Goal: Information Seeking & Learning: Understand process/instructions

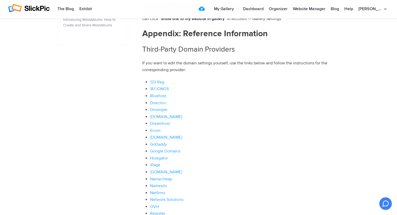
scroll to position [339, 0]
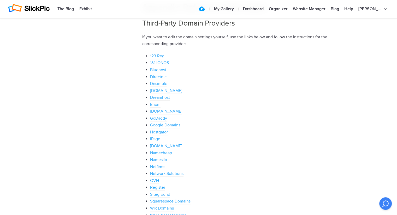
click at [161, 153] on link "Namecheap" at bounding box center [161, 154] width 22 height 6
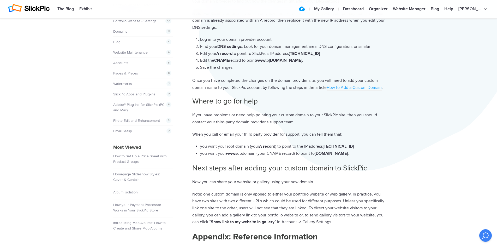
scroll to position [78, 0]
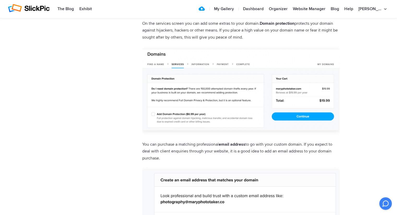
scroll to position [626, 0]
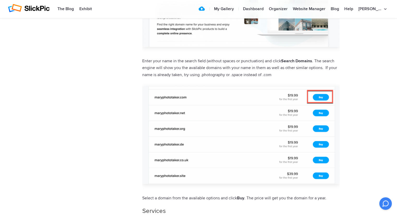
scroll to position [391, 0]
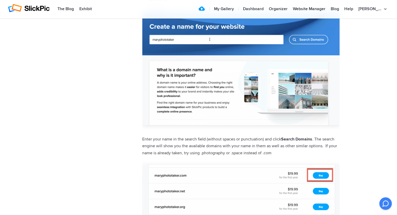
click at [219, 107] on img at bounding box center [240, 59] width 197 height 132
click at [174, 95] on img at bounding box center [240, 59] width 197 height 132
click at [188, 38] on img at bounding box center [240, 59] width 197 height 132
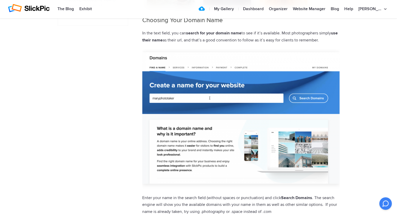
scroll to position [313, 0]
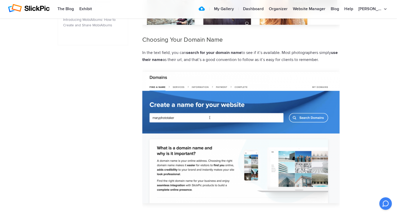
click at [202, 116] on img at bounding box center [240, 138] width 197 height 132
click at [211, 119] on img at bounding box center [240, 138] width 197 height 132
drag, startPoint x: 208, startPoint y: 118, endPoint x: 216, endPoint y: 114, distance: 8.9
click at [208, 117] on img at bounding box center [240, 138] width 197 height 132
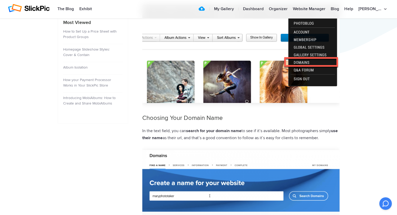
scroll to position [183, 0]
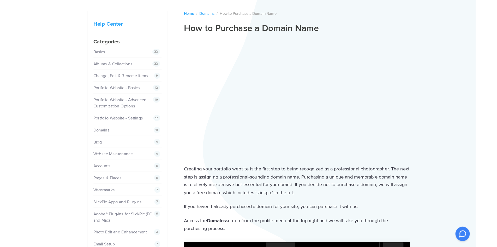
scroll to position [26, 0]
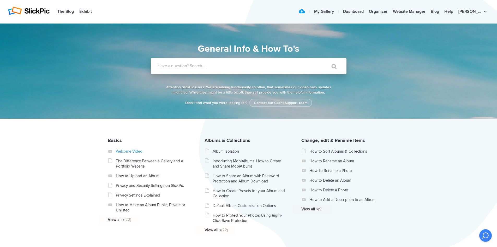
click at [124, 150] on link "Welcome Video" at bounding box center [153, 150] width 74 height 5
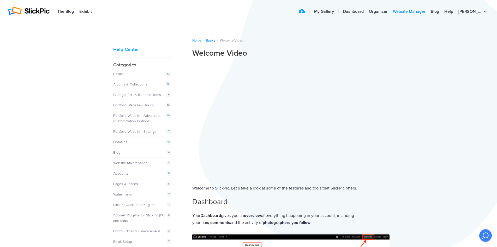
click at [428, 11] on link "Website Manager" at bounding box center [409, 12] width 38 height 10
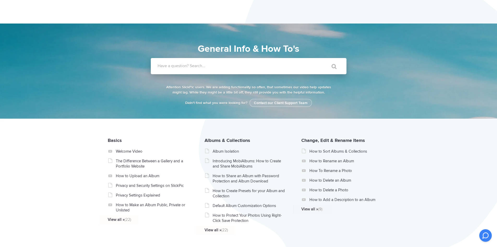
click at [195, 63] on label "Have a question? Search..." at bounding box center [256, 65] width 196 height 5
click at [195, 63] on input "Have a question? Search..." at bounding box center [238, 66] width 174 height 16
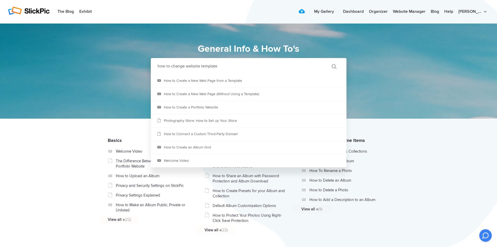
type input "how to change website template"
click at [321, 60] on input "" at bounding box center [332, 66] width 22 height 13
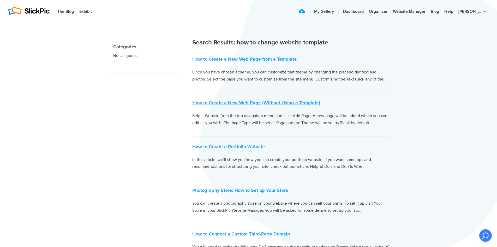
click at [243, 101] on link "How to Create a New Web Page (Without Using a Template)" at bounding box center [256, 103] width 128 height 6
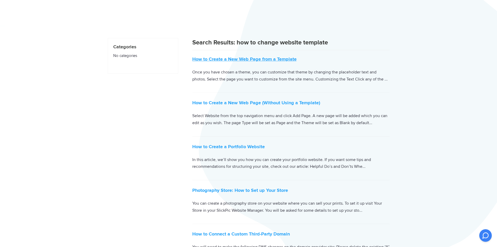
click at [248, 59] on link "How to Create a New Web Page from a Template" at bounding box center [244, 59] width 104 height 6
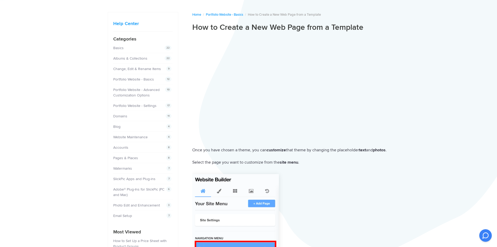
scroll to position [26, 0]
